Goal: Information Seeking & Learning: Learn about a topic

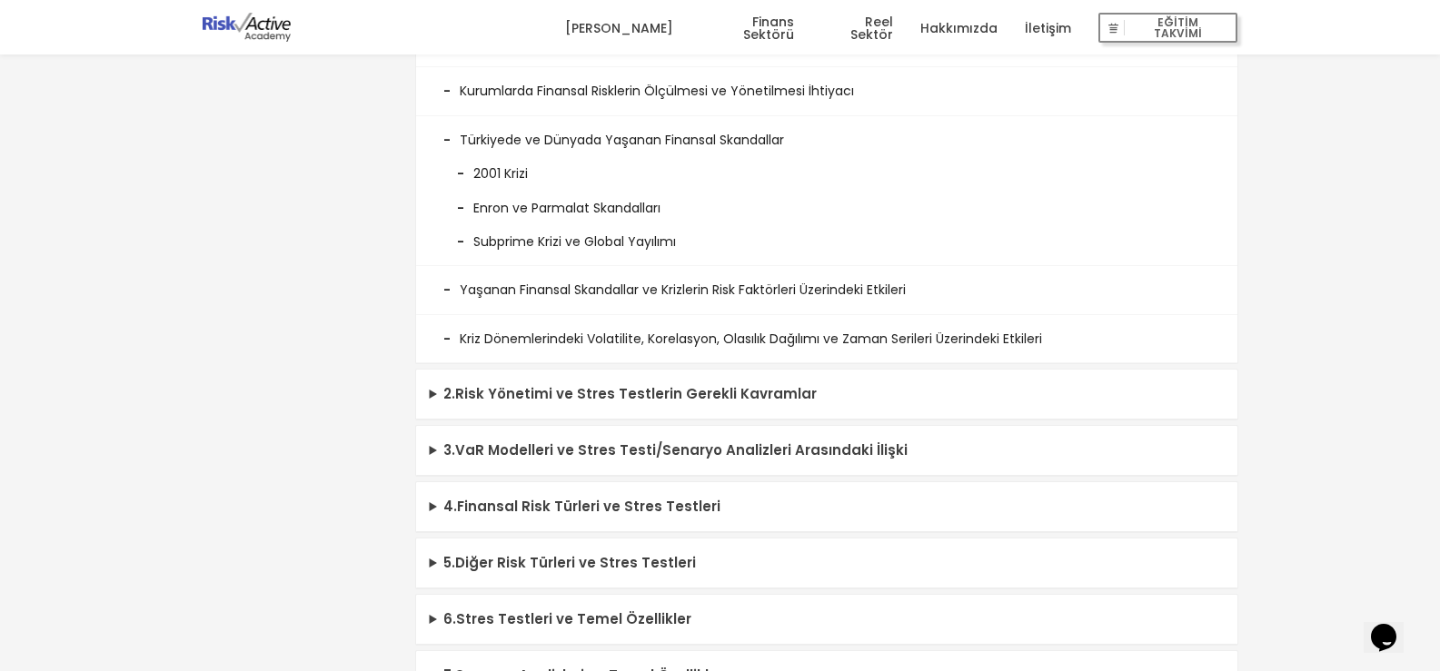
scroll to position [636, 0]
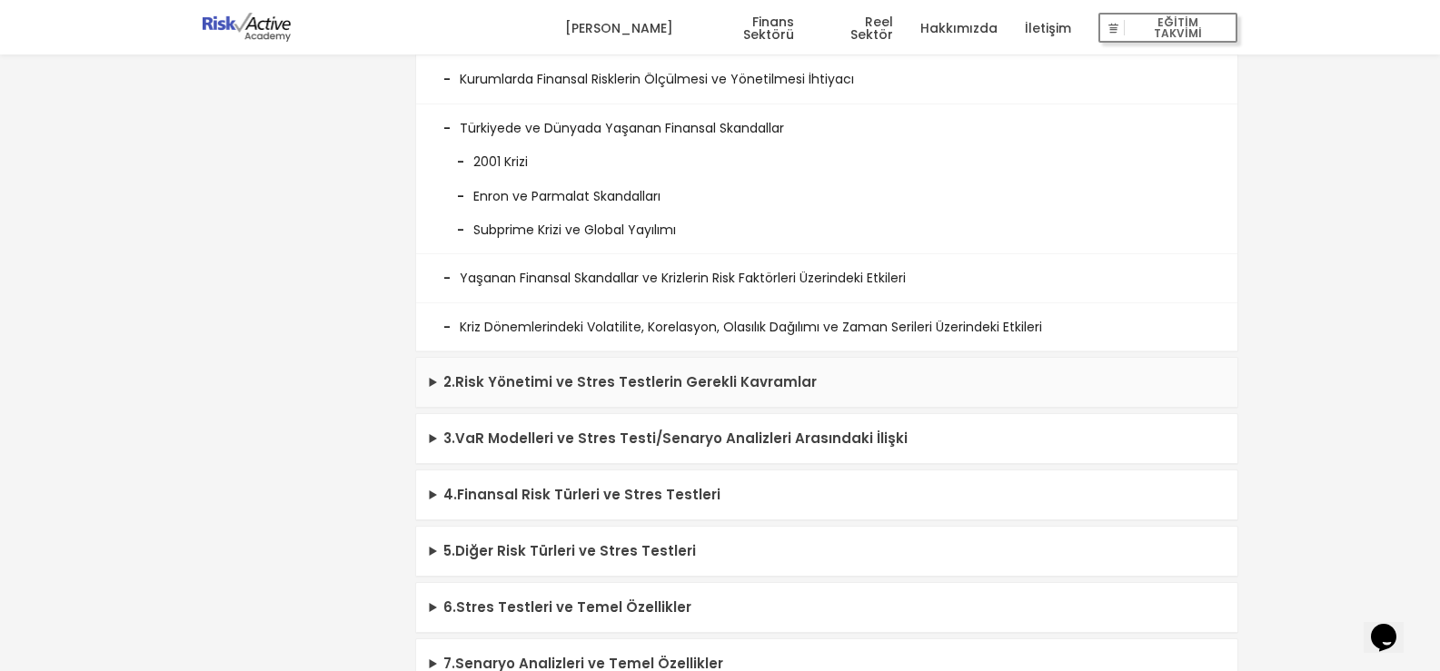
click at [701, 383] on summary "2 . Risk Yönetimi ve Stres Testlerin Gerekli Kavramlar" at bounding box center [826, 383] width 821 height 50
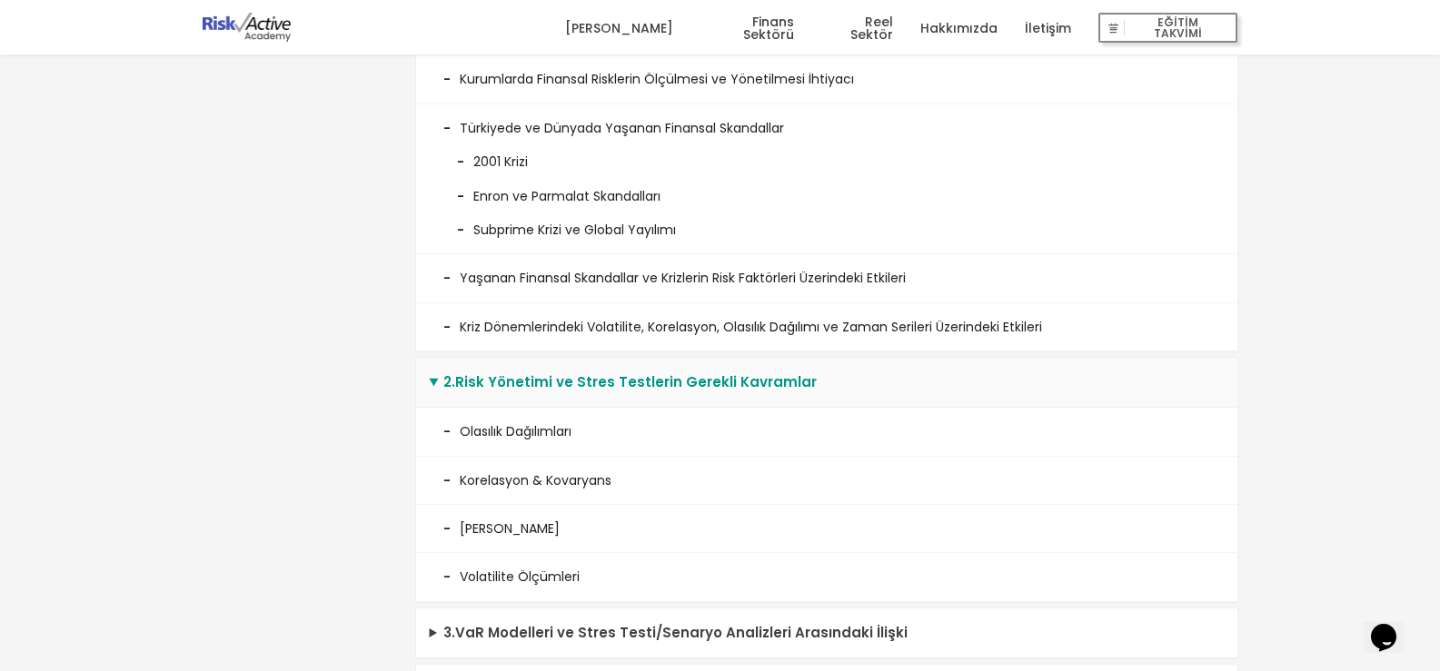
click at [549, 435] on li "Olasılık Dağılımları" at bounding box center [826, 432] width 821 height 48
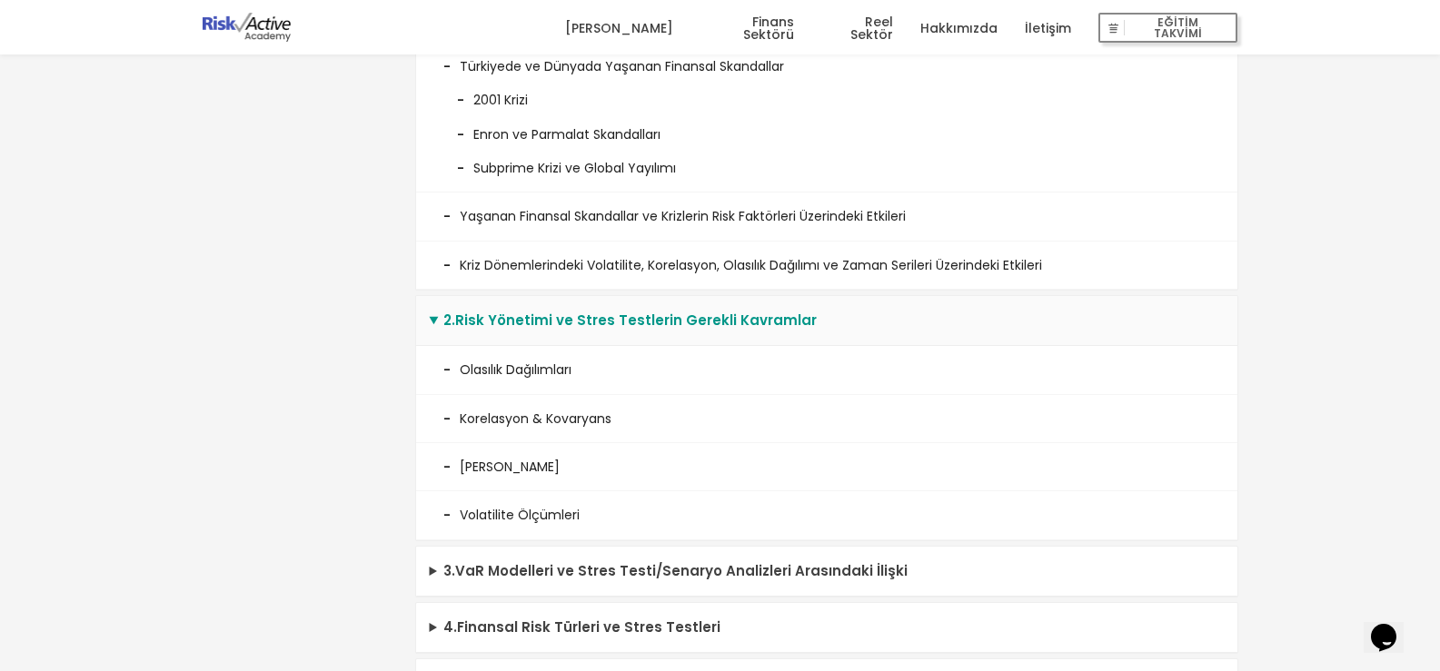
scroll to position [727, 0]
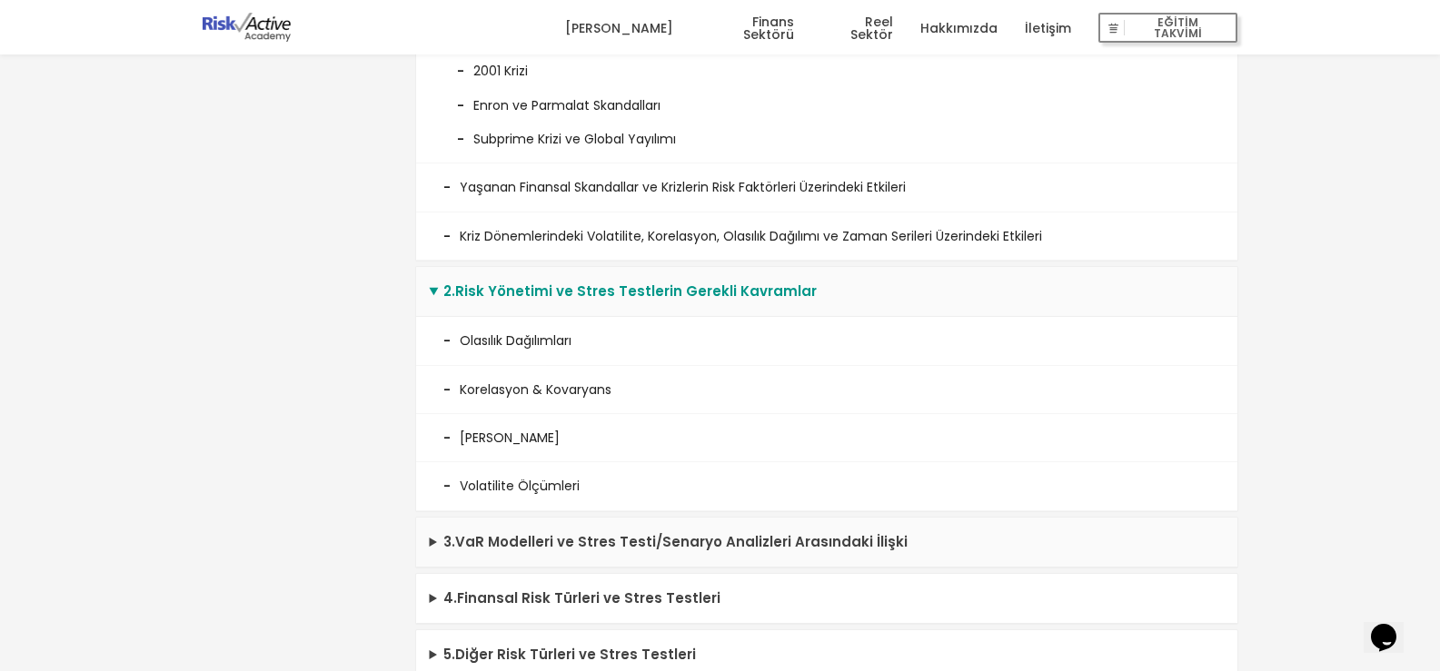
click at [581, 535] on summary "3 . VaR Modelleri ve Stres Testi/Senaryo Analizleri Arasındaki İlişki" at bounding box center [826, 543] width 821 height 50
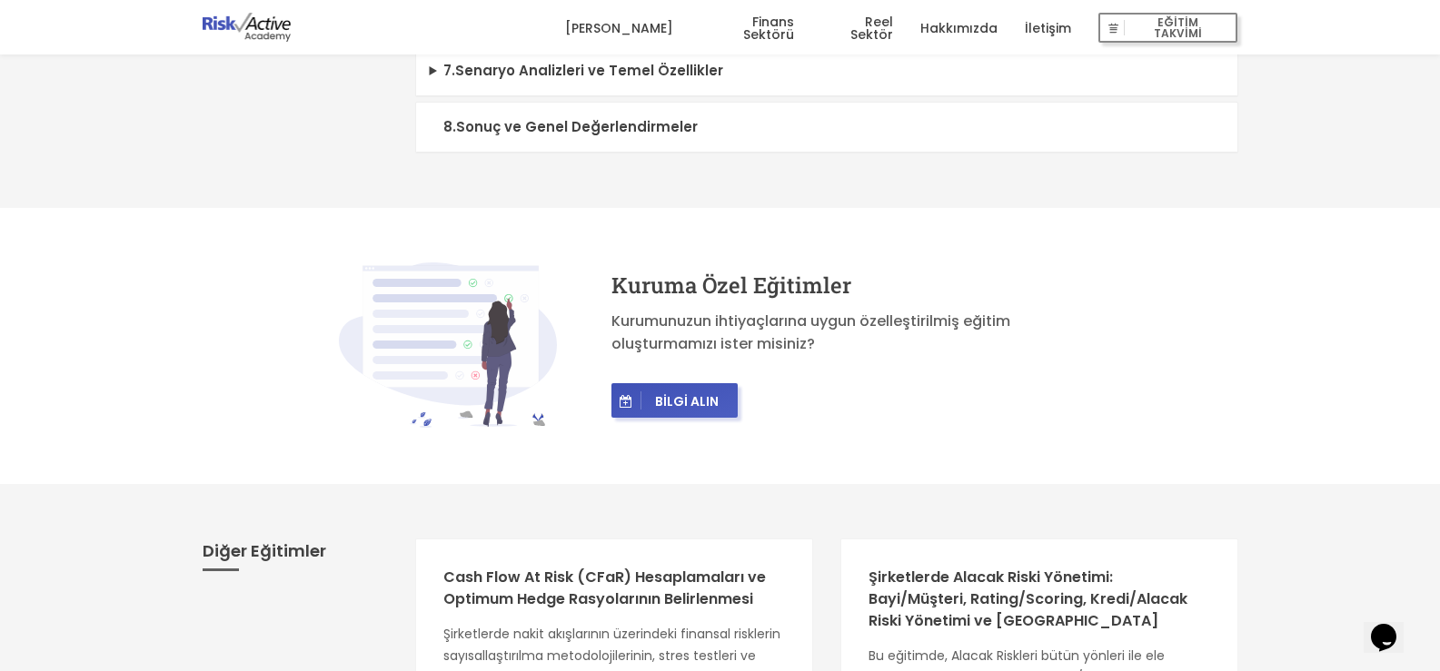
scroll to position [1726, 0]
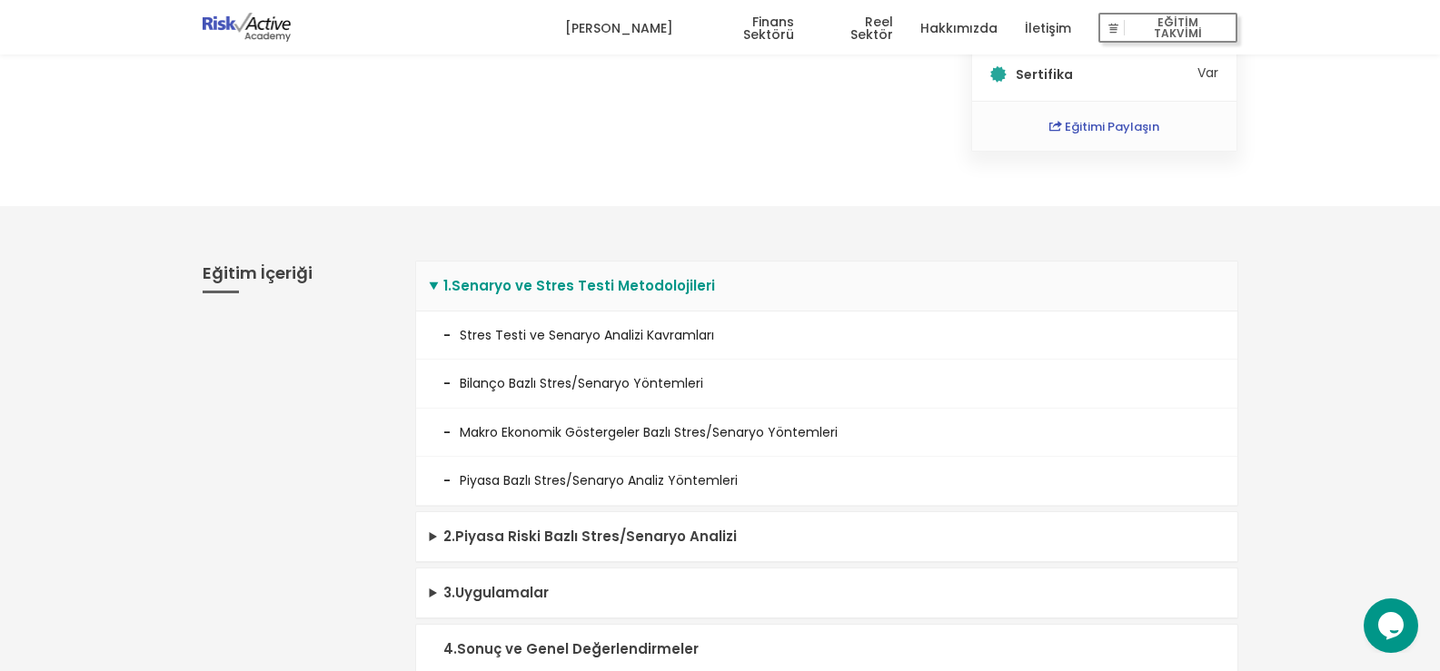
scroll to position [363, 0]
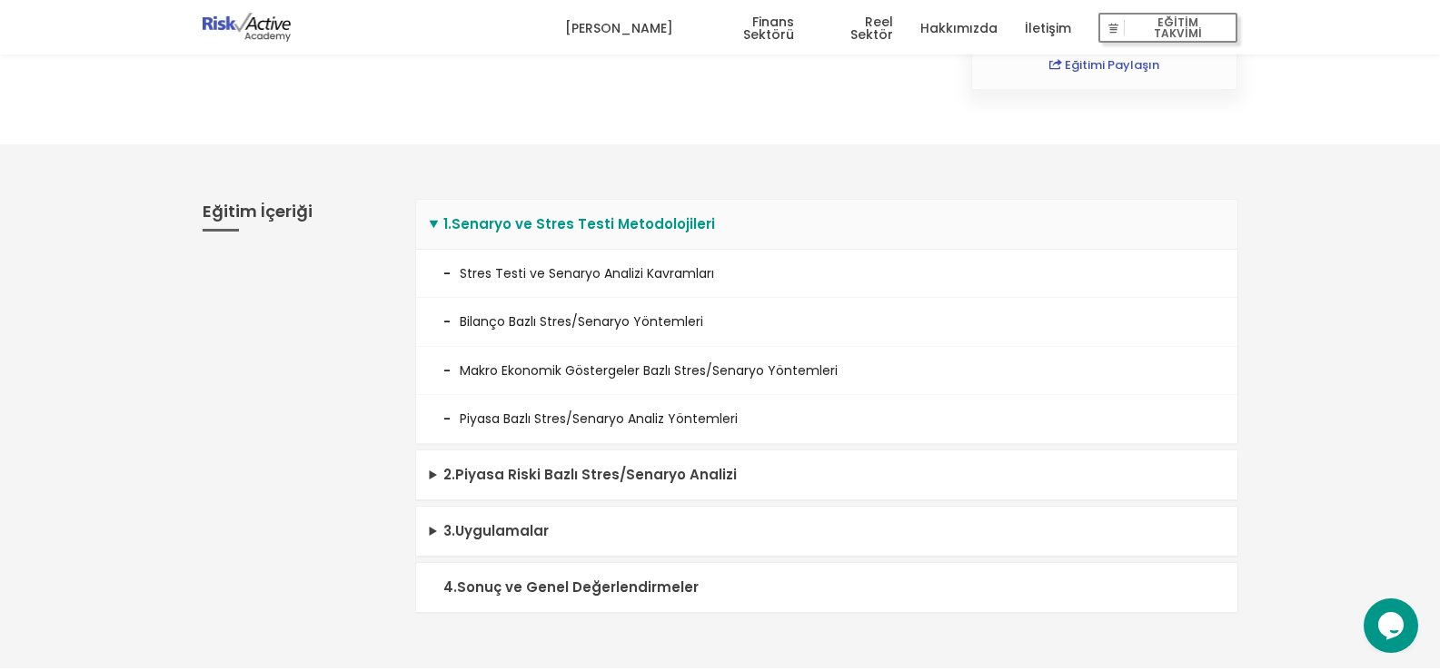
click at [705, 273] on li "Stres Testi ve Senaryo Analizi Kavramları" at bounding box center [826, 274] width 821 height 48
click at [452, 271] on li "Stres Testi ve Senaryo Analizi Kavramları" at bounding box center [826, 274] width 821 height 48
click at [449, 276] on li "Stres Testi ve Senaryo Analizi Kavramları" at bounding box center [826, 274] width 821 height 48
click at [581, 286] on li "Stres Testi ve Senaryo Analizi Kavramları" at bounding box center [826, 274] width 821 height 48
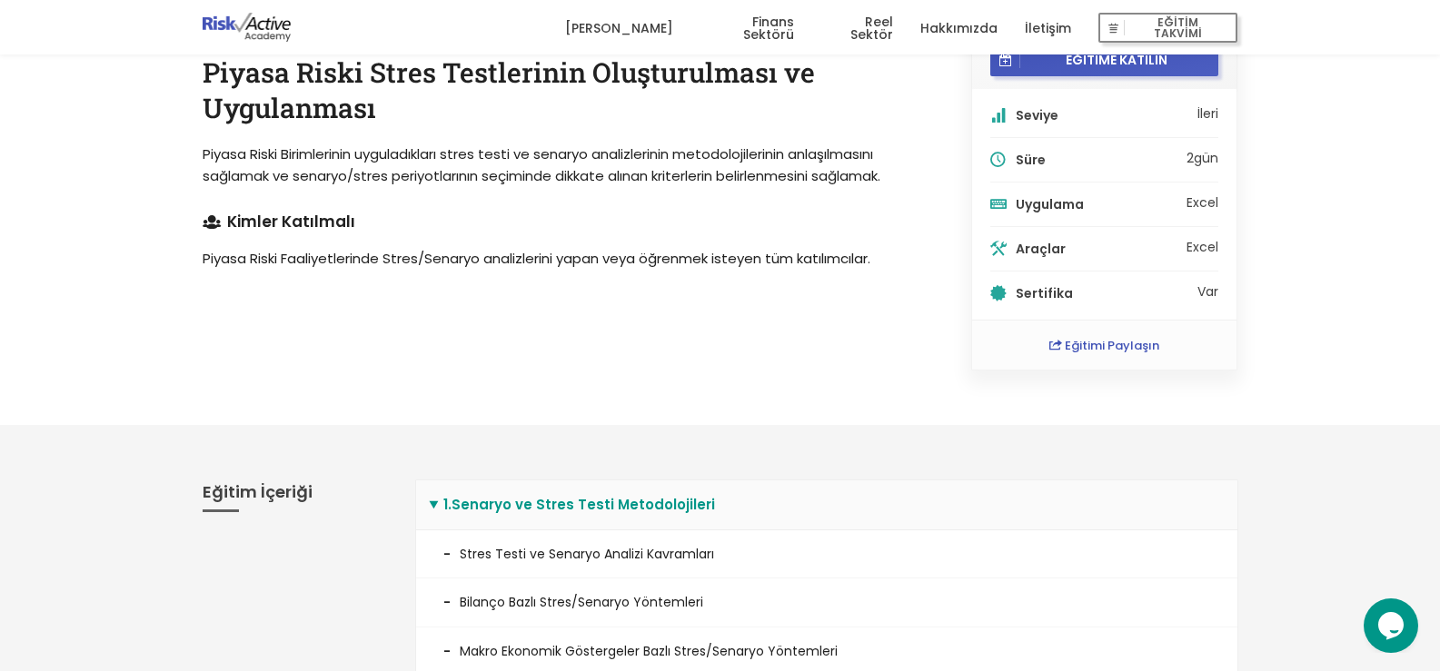
scroll to position [0, 0]
